Goal: Information Seeking & Learning: Understand process/instructions

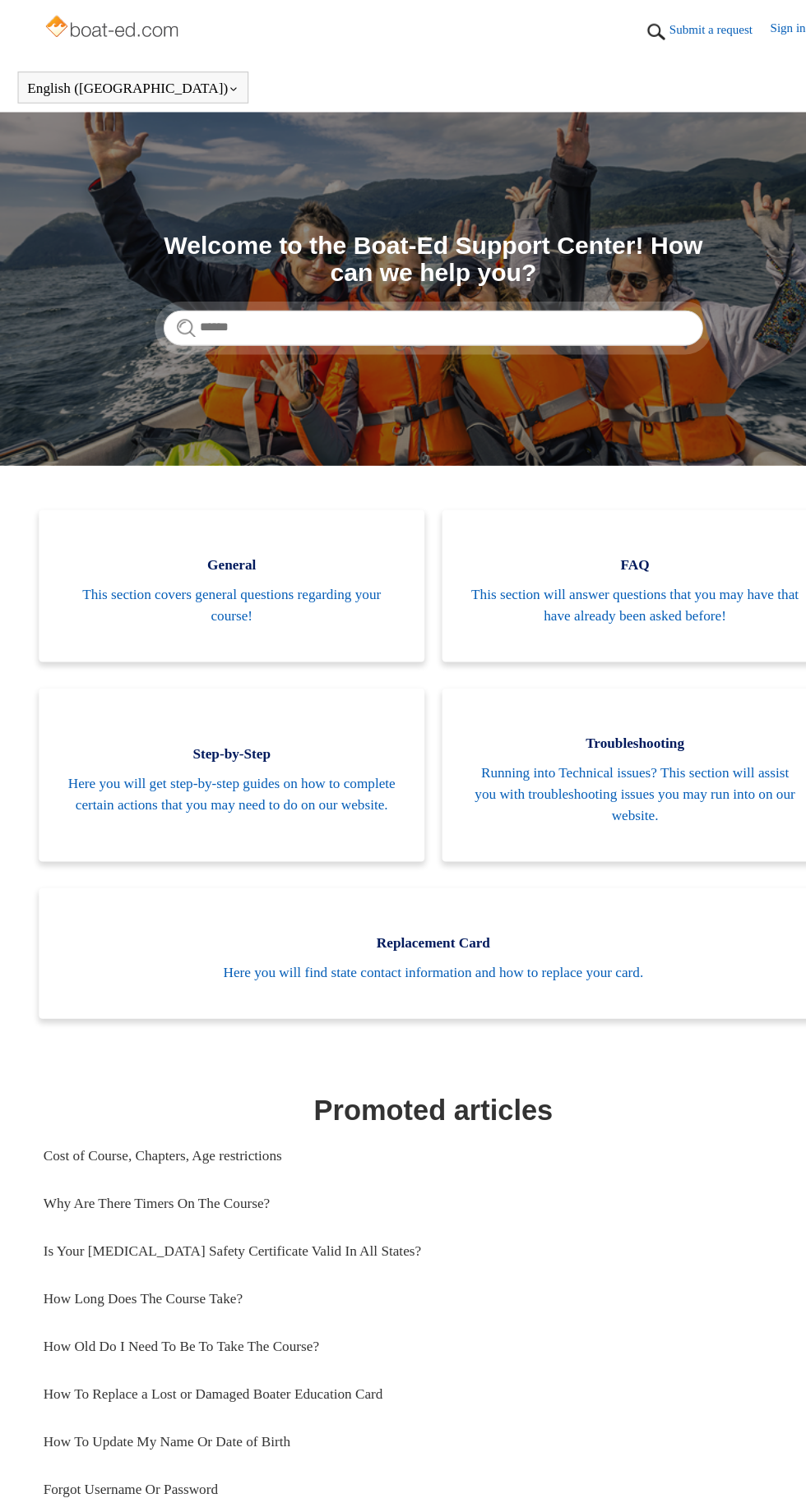
click at [76, 40] on img at bounding box center [105, 26] width 131 height 33
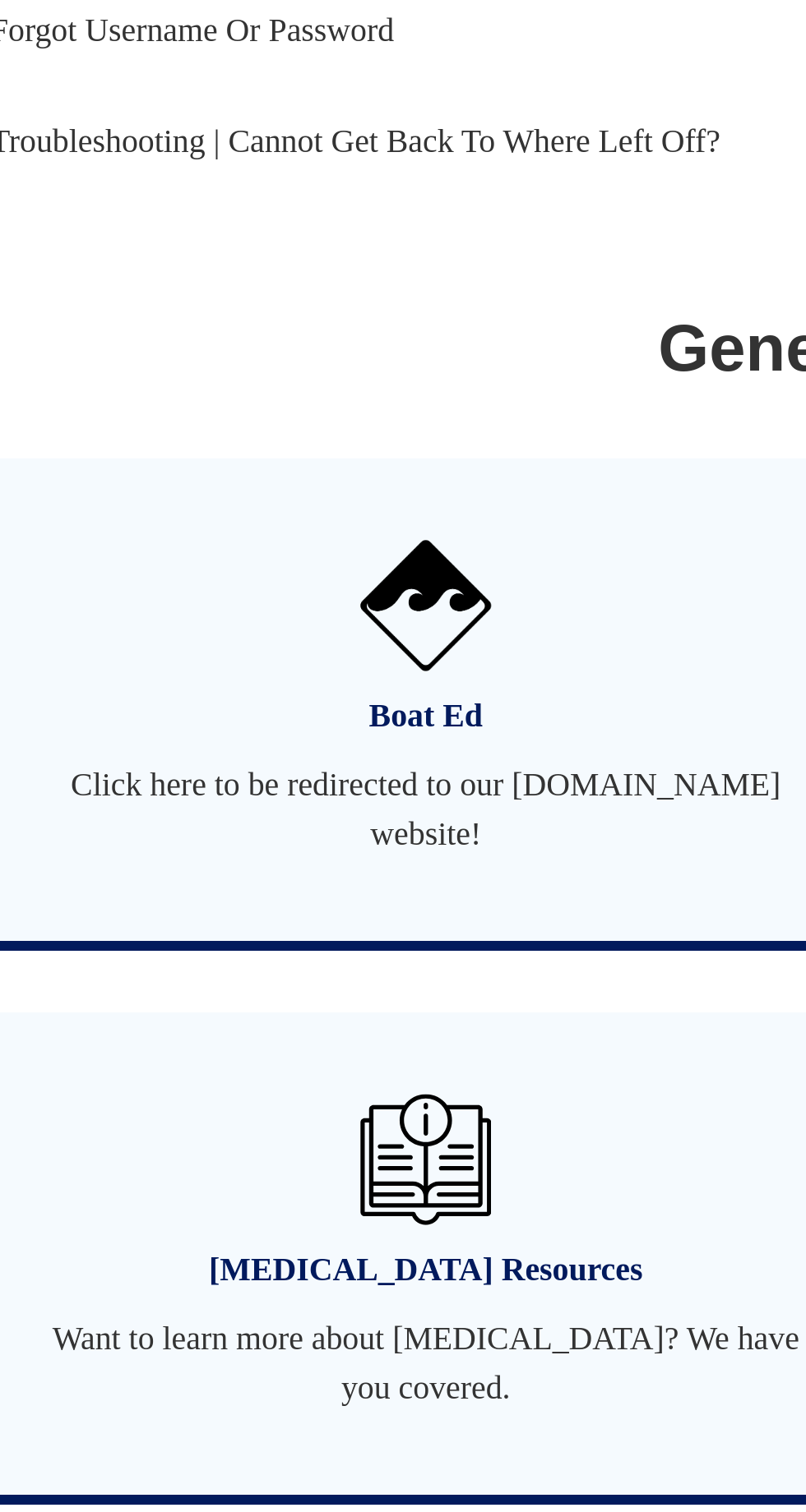
scroll to position [438, 0]
click at [172, 1191] on link "Boat Ed Click here to be redirected to our [DOMAIN_NAME] website!" at bounding box center [216, 1170] width 359 height 194
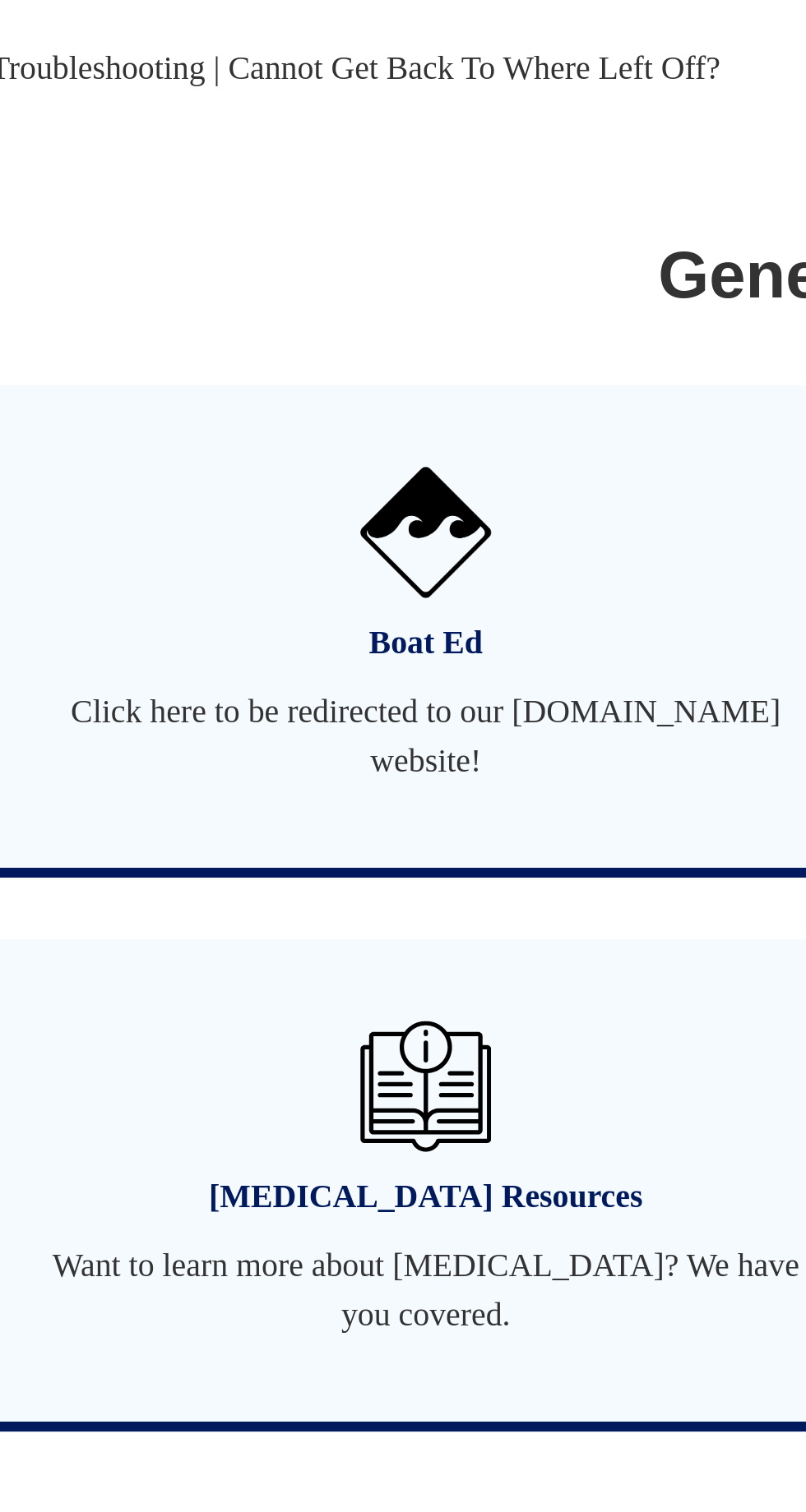
scroll to position [483, 0]
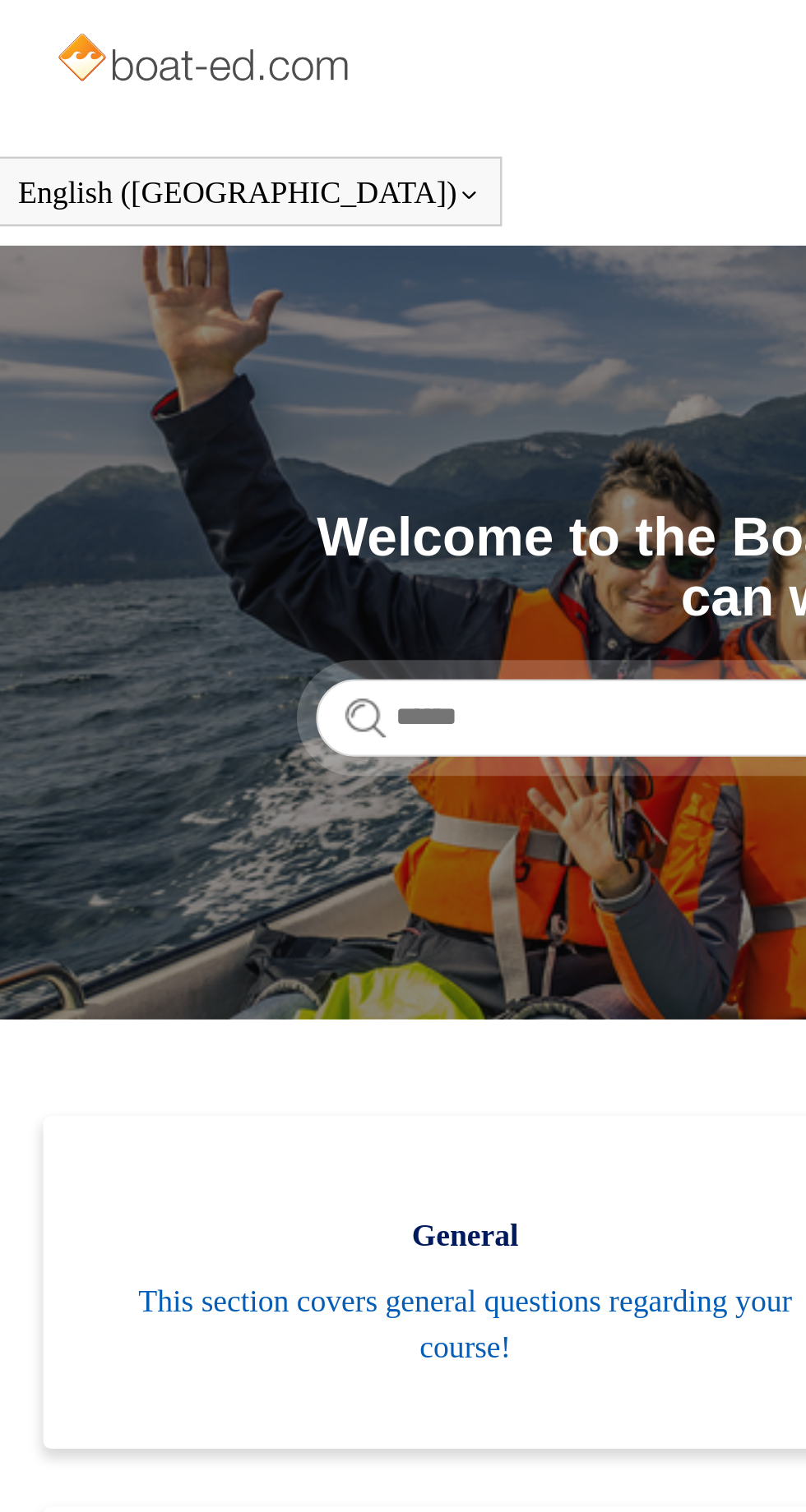
click at [94, 83] on button "English ([GEOGRAPHIC_DATA])" at bounding box center [123, 82] width 196 height 15
click at [97, 89] on button "English ([GEOGRAPHIC_DATA])" at bounding box center [123, 82] width 196 height 15
click at [139, 39] on img at bounding box center [105, 26] width 131 height 33
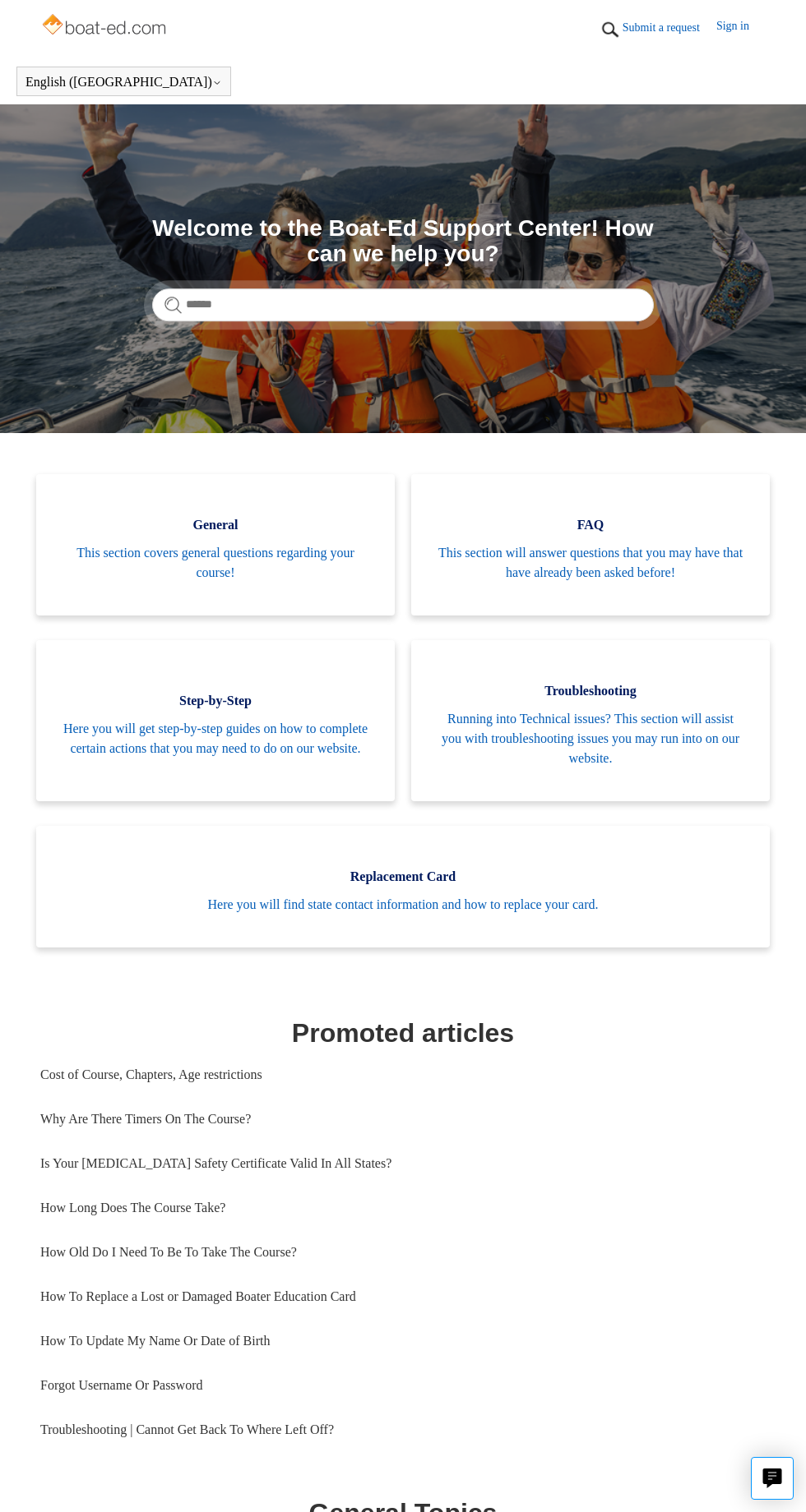
click at [674, 19] on link "Submit a request" at bounding box center [669, 27] width 94 height 18
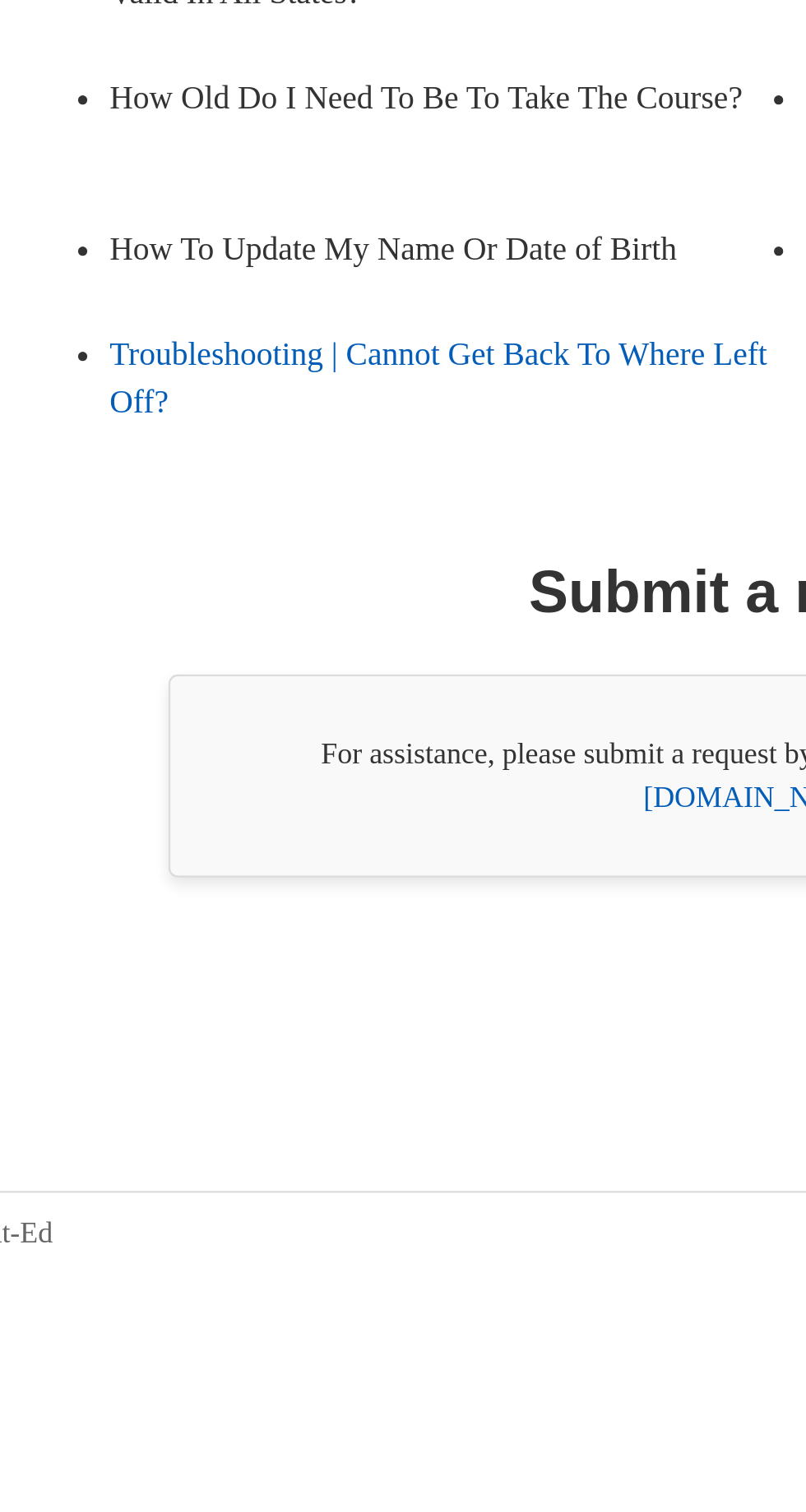
click at [137, 751] on link "Troubleshooting | Cannot Get Back To Where Left Off?" at bounding box center [257, 716] width 294 height 68
